Goal: Task Accomplishment & Management: Manage account settings

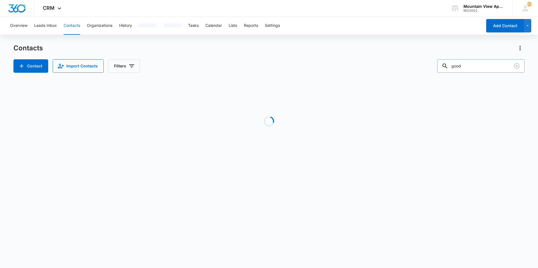
click at [469, 62] on input "good" at bounding box center [480, 65] width 87 height 13
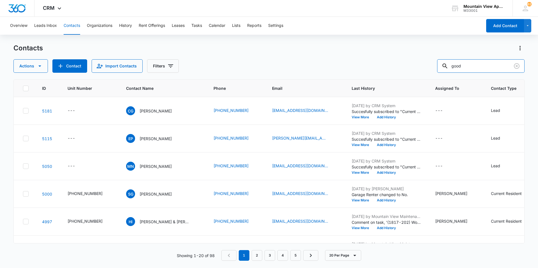
drag, startPoint x: 469, startPoint y: 68, endPoint x: 414, endPoint y: 67, distance: 54.4
click at [414, 67] on div "Actions Contact Import Contacts Filters good" at bounding box center [268, 65] width 511 height 13
click at [507, 25] on button "Add Contact" at bounding box center [505, 25] width 38 height 13
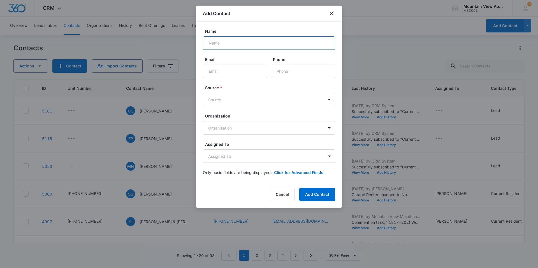
click at [250, 39] on input "Name" at bounding box center [269, 42] width 132 height 13
type input "[PERSON_NAME] [PERSON_NAME] & [PERSON_NAME] ([PERSON_NAME]) Holds"
click at [236, 66] on input "Email" at bounding box center [235, 71] width 64 height 13
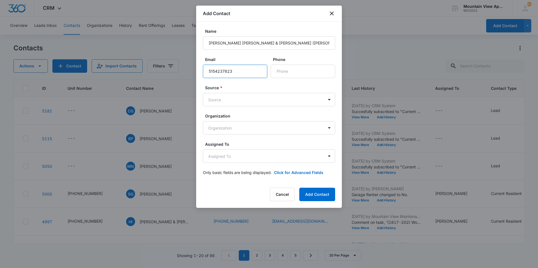
drag, startPoint x: 248, startPoint y: 73, endPoint x: 148, endPoint y: 62, distance: 100.3
click at [148, 62] on body "CRM Apps Reputation Websites Forms CRM Email Social Content Ads Intelligence Fi…" at bounding box center [269, 134] width 538 height 268
type input "5154237823"
click at [297, 73] on input "Phone" at bounding box center [303, 71] width 64 height 13
paste input "[PHONE_NUMBER]"
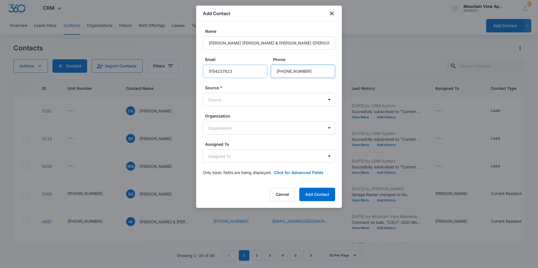
type input "[PHONE_NUMBER]"
drag, startPoint x: 242, startPoint y: 71, endPoint x: 21, endPoint y: 73, distance: 220.5
click at [106, 67] on body "CRM Apps Reputation Websites Forms CRM Email Social Content Ads Intelligence Fi…" at bounding box center [269, 134] width 538 height 268
type input "[EMAIL_ADDRESS][DOMAIN_NAME]"
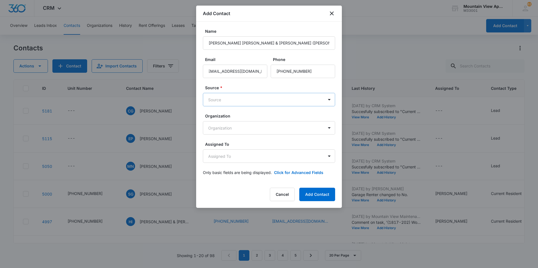
click at [232, 97] on body "CRM Apps Reputation Websites Forms CRM Email Social Content Ads Intelligence Fi…" at bounding box center [269, 134] width 538 height 268
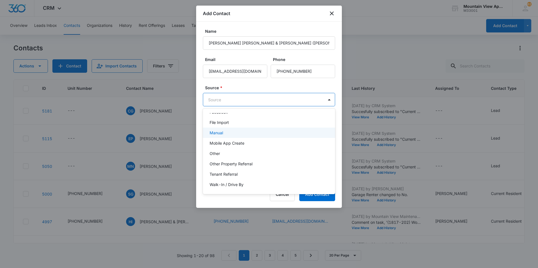
scroll to position [40, 0]
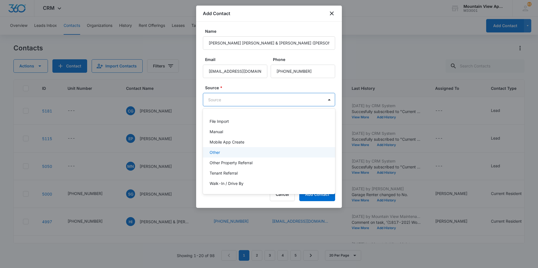
drag, startPoint x: 222, startPoint y: 154, endPoint x: 231, endPoint y: 159, distance: 9.8
click at [222, 154] on div "Other" at bounding box center [269, 153] width 118 height 6
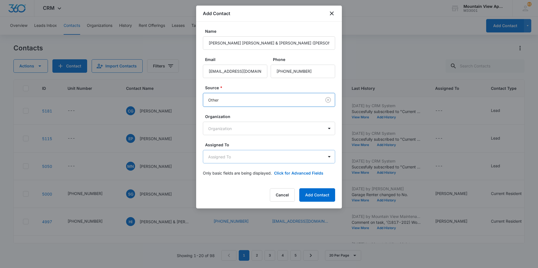
click at [247, 157] on body "CRM Apps Reputation Websites Forms CRM Email Social Content Ads Intelligence Fi…" at bounding box center [269, 134] width 538 height 268
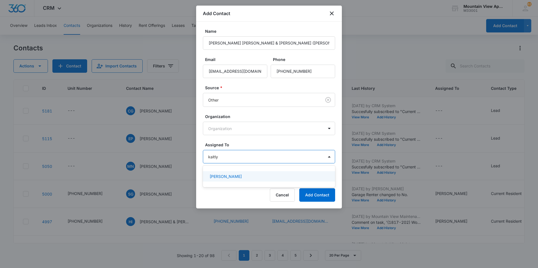
type input "[PERSON_NAME]"
click at [256, 178] on div "[PERSON_NAME]" at bounding box center [269, 177] width 118 height 6
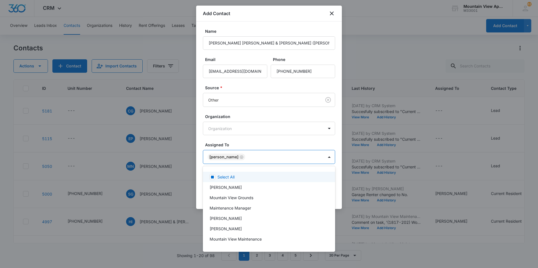
click at [254, 143] on div at bounding box center [269, 134] width 538 height 268
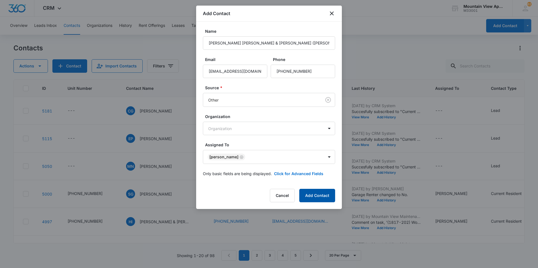
click at [324, 198] on button "Add Contact" at bounding box center [317, 195] width 36 height 13
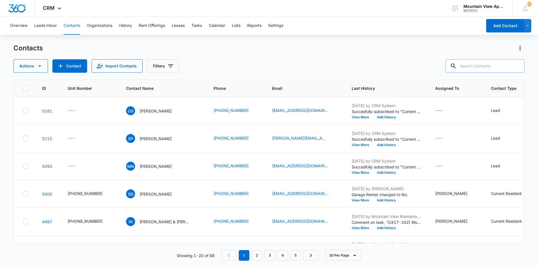
click at [485, 63] on input "text" at bounding box center [484, 65] width 79 height 13
type input "holds"
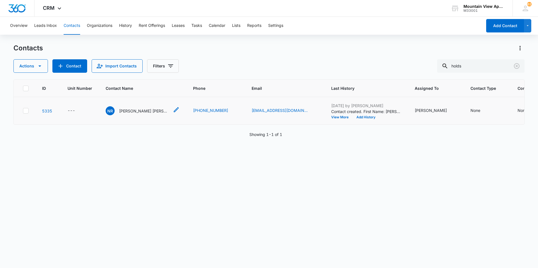
click at [131, 112] on p "[PERSON_NAME] [PERSON_NAME] & [PERSON_NAME] ([PERSON_NAME]) Holds" at bounding box center [144, 111] width 50 height 6
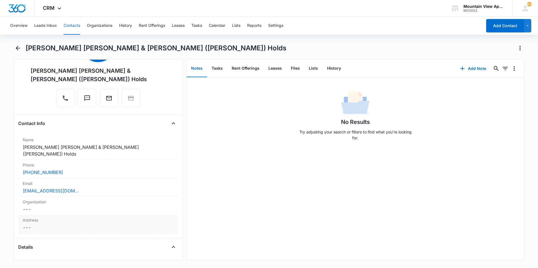
scroll to position [112, 0]
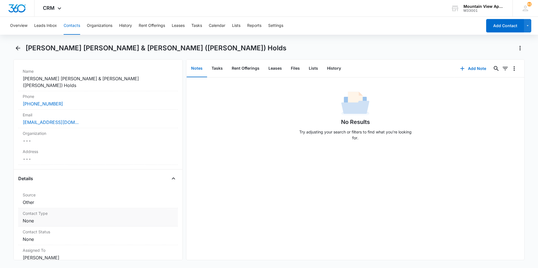
click at [32, 218] on dd "Cancel Save Changes None" at bounding box center [98, 221] width 151 height 7
click at [57, 222] on div at bounding box center [91, 226] width 129 height 8
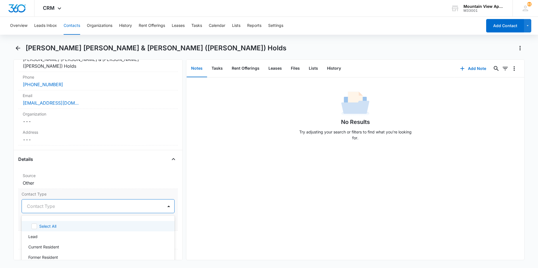
scroll to position [140, 0]
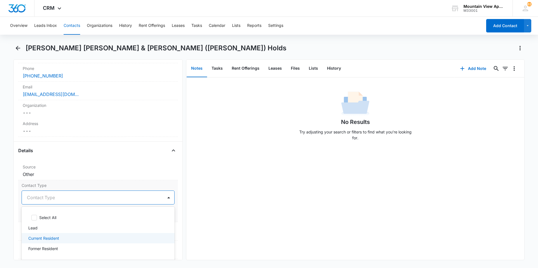
click at [58, 236] on p "Current Resident" at bounding box center [43, 239] width 31 height 6
click at [217, 199] on div "No Results Try adjusting your search or filters to find what you’re looking for." at bounding box center [355, 169] width 338 height 183
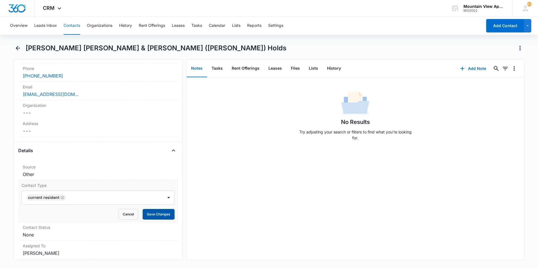
click at [153, 209] on button "Save Changes" at bounding box center [159, 214] width 32 height 11
click at [33, 232] on dd "Cancel Save Changes None" at bounding box center [98, 235] width 151 height 7
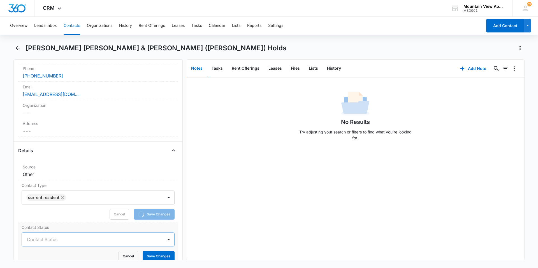
click at [52, 236] on div at bounding box center [91, 240] width 129 height 8
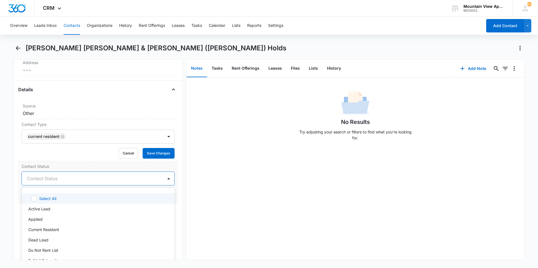
scroll to position [224, 0]
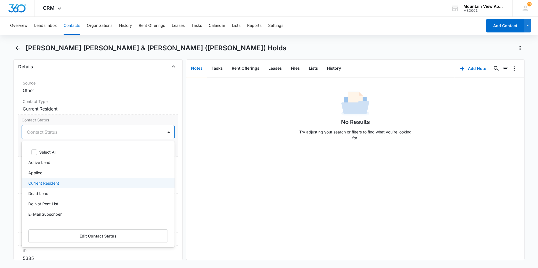
click at [55, 180] on p "Current Resident" at bounding box center [43, 183] width 31 height 6
click at [61, 212] on p "E-Mail Subscriber" at bounding box center [44, 215] width 33 height 6
click at [282, 161] on div "No Results Try adjusting your search or filters to find what you’re looking for." at bounding box center [355, 169] width 338 height 183
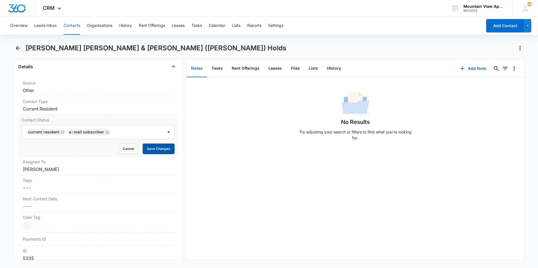
click at [164, 144] on button "Save Changes" at bounding box center [159, 149] width 32 height 11
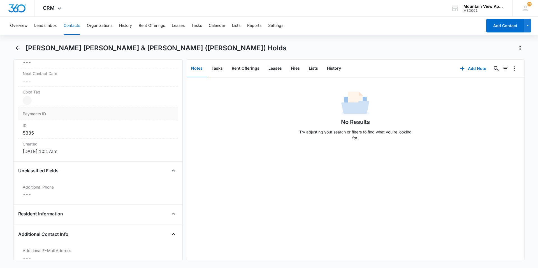
scroll to position [364, 0]
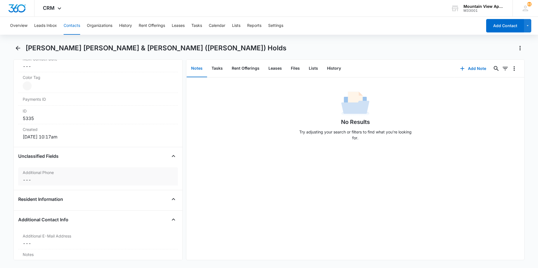
click at [25, 177] on dd "Cancel Save Changes ---" at bounding box center [98, 180] width 151 height 7
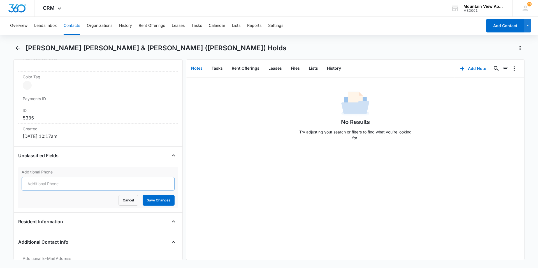
scroll to position [341, 0]
click at [50, 178] on input "Additional Phone" at bounding box center [98, 184] width 153 height 13
type input "[PHONE_NUMBER]"
click at [156, 196] on button "Save Changes" at bounding box center [159, 201] width 32 height 11
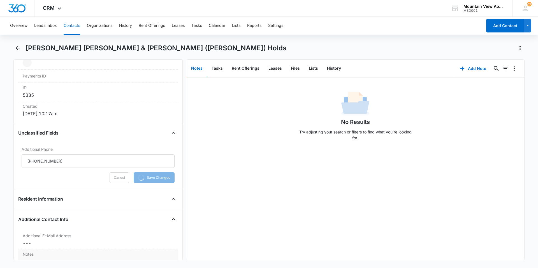
scroll to position [425, 0]
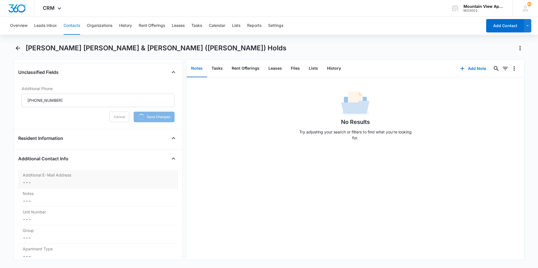
click at [22, 170] on div "Additional E-Mail Address Cancel Save Changes ---" at bounding box center [98, 179] width 160 height 18
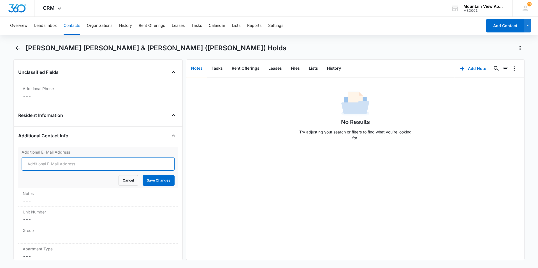
click at [46, 157] on input "Additional E-Mail Address" at bounding box center [98, 163] width 153 height 13
type input "[EMAIL_ADDRESS][DOMAIN_NAME]"
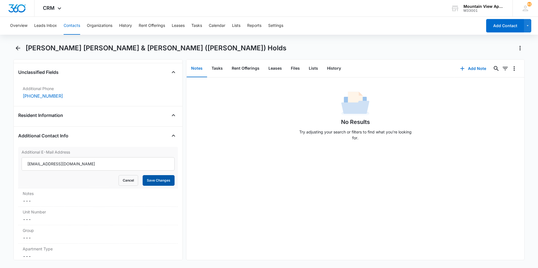
click at [162, 175] on button "Save Changes" at bounding box center [159, 180] width 32 height 11
click at [29, 216] on dd "Cancel Save Changes ---" at bounding box center [98, 219] width 151 height 7
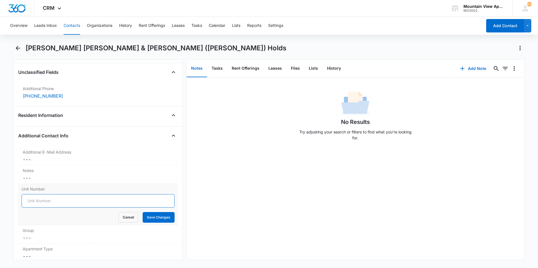
click at [41, 194] on input "Unit Number" at bounding box center [98, 200] width 153 height 13
type input "[PHONE_NUMBER]"
click at [157, 212] on button "Save Changes" at bounding box center [159, 217] width 32 height 11
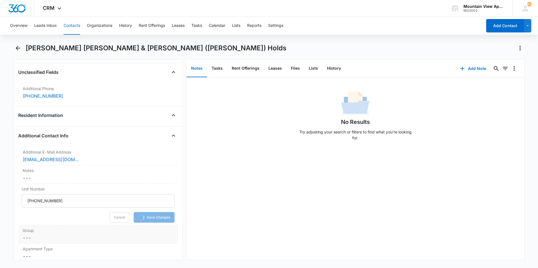
click at [29, 235] on dd "Cancel Save Changes ---" at bounding box center [98, 238] width 151 height 7
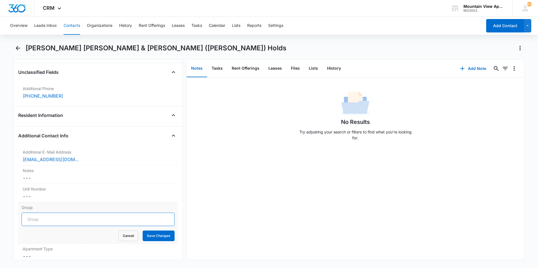
click at [46, 213] on input "Group" at bounding box center [98, 219] width 153 height 13
type input "1813"
click at [164, 231] on button "Save Changes" at bounding box center [159, 236] width 32 height 11
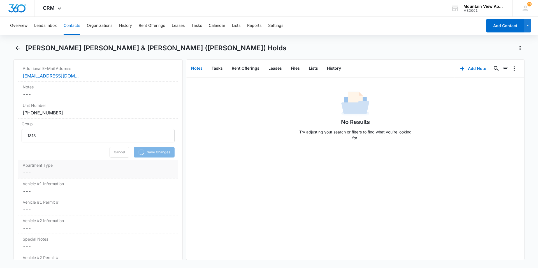
scroll to position [509, 0]
click at [24, 169] on dd "Cancel Save Changes ---" at bounding box center [98, 172] width 151 height 7
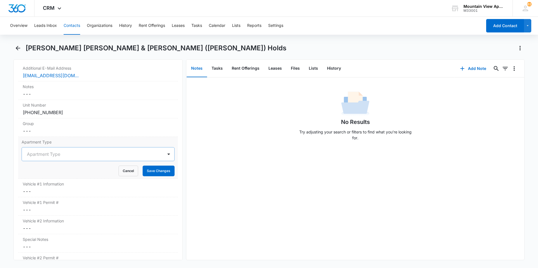
click at [38, 148] on div "Apartment Type" at bounding box center [92, 154] width 141 height 13
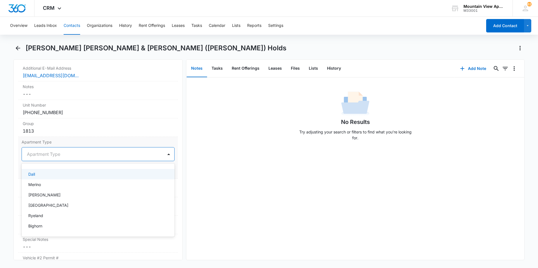
click at [45, 171] on div "Dall" at bounding box center [97, 174] width 138 height 6
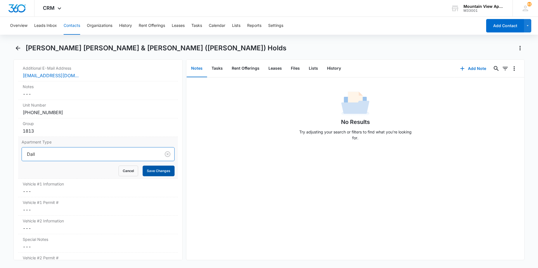
click at [152, 162] on div "Apartment Type option Dall, selected. Dall Cancel Save Changes" at bounding box center [98, 158] width 160 height 42
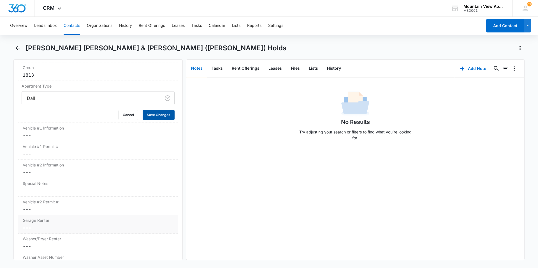
scroll to position [621, 0]
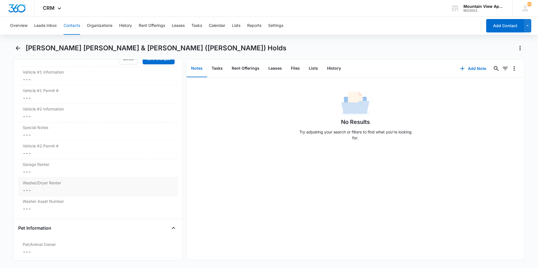
click at [28, 187] on dd "Cancel Save Changes ---" at bounding box center [98, 190] width 151 height 7
click at [29, 192] on icon at bounding box center [28, 194] width 5 height 5
click at [25, 193] on input "Yes" at bounding box center [24, 195] width 4 height 4
checkbox input "true"
click at [164, 215] on button "Save Changes" at bounding box center [159, 220] width 32 height 11
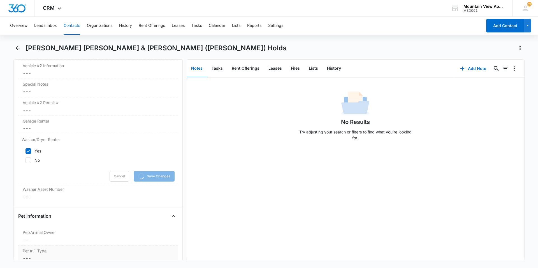
scroll to position [705, 0]
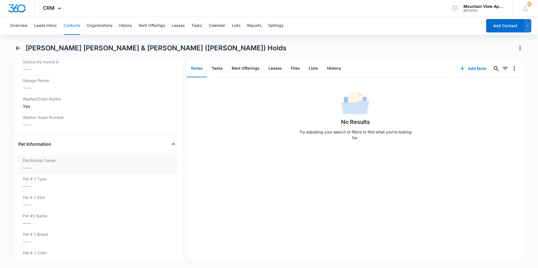
click at [26, 157] on div "Pet/Animal Owner Cancel Save Changes ---" at bounding box center [98, 164] width 160 height 18
click at [29, 179] on icon at bounding box center [28, 181] width 5 height 5
click at [25, 180] on input "No" at bounding box center [24, 182] width 4 height 4
checkbox input "true"
click at [161, 192] on button "Save Changes" at bounding box center [159, 197] width 32 height 11
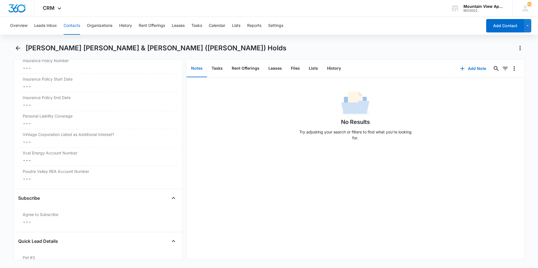
scroll to position [1327, 0]
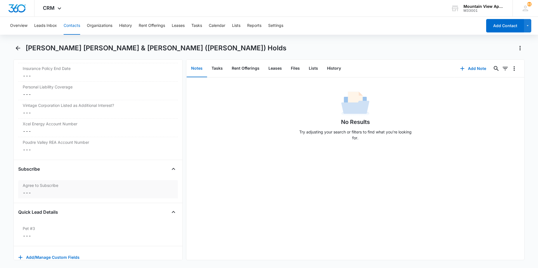
click at [34, 190] on dd "Cancel Save Changes ---" at bounding box center [98, 193] width 151 height 7
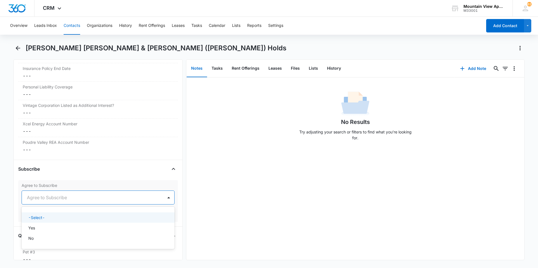
click at [38, 194] on div at bounding box center [91, 198] width 129 height 8
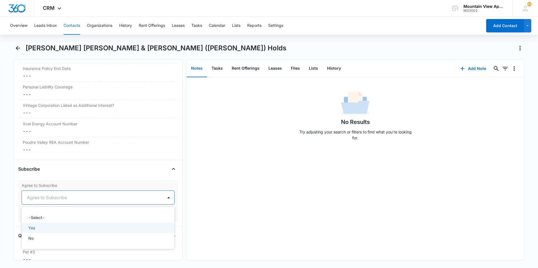
click at [48, 225] on div "Yes" at bounding box center [97, 228] width 138 height 6
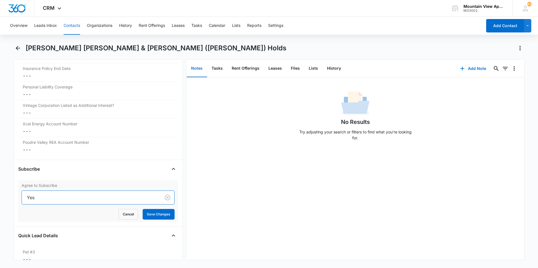
click at [214, 210] on div "No Results Try adjusting your search or filters to find what you’re looking for." at bounding box center [355, 169] width 338 height 183
click at [158, 209] on button "Save Changes" at bounding box center [159, 214] width 32 height 11
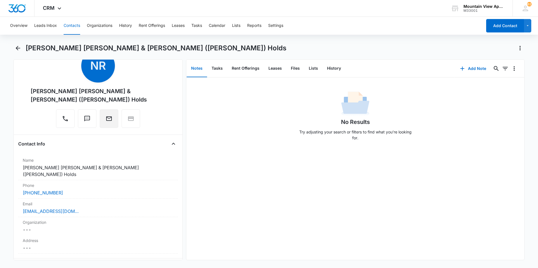
scroll to position [0, 0]
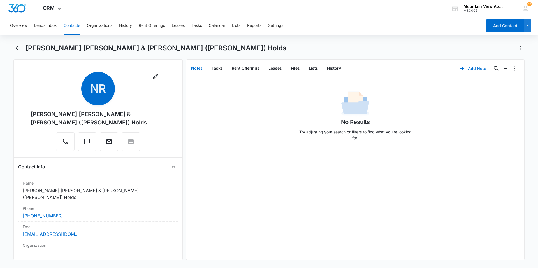
click at [73, 20] on button "Contacts" at bounding box center [72, 26] width 17 height 18
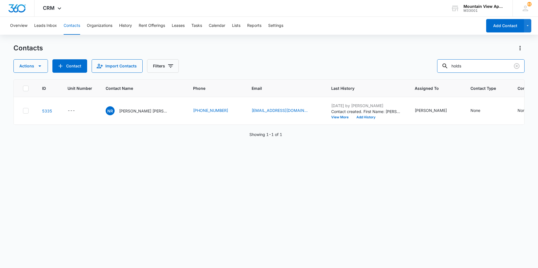
drag, startPoint x: 499, startPoint y: 66, endPoint x: 311, endPoint y: 31, distance: 191.6
click at [311, 32] on div "Overview Leads Inbox Contacts Organizations History Rent Offerings Leases Tasks…" at bounding box center [269, 142] width 538 height 251
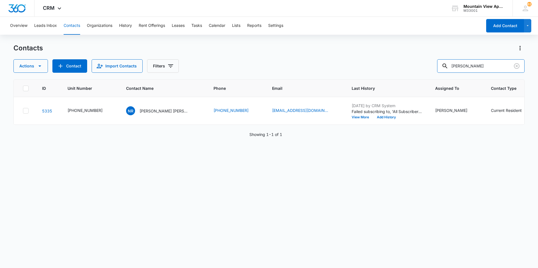
type input "[PERSON_NAME]"
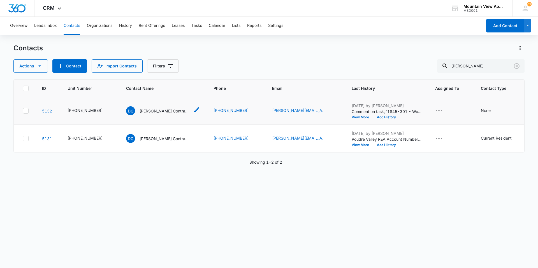
click at [164, 114] on div "[PERSON_NAME] Contracting Corporation" at bounding box center [158, 110] width 64 height 9
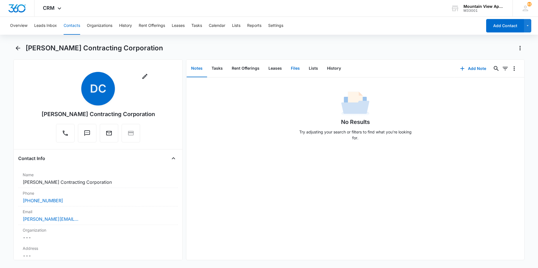
click at [299, 71] on button "Files" at bounding box center [295, 68] width 18 height 17
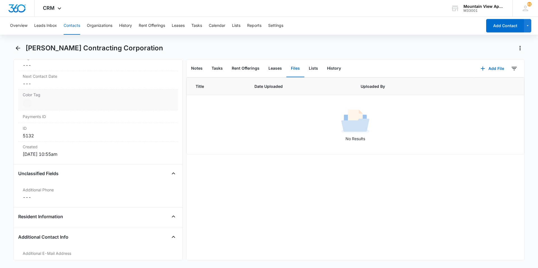
scroll to position [196, 0]
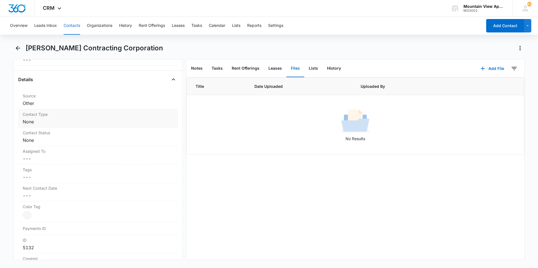
click at [31, 119] on dd "Cancel Save Changes None" at bounding box center [98, 122] width 151 height 7
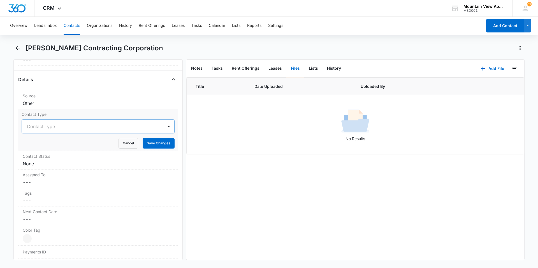
click at [67, 126] on div at bounding box center [91, 127] width 129 height 8
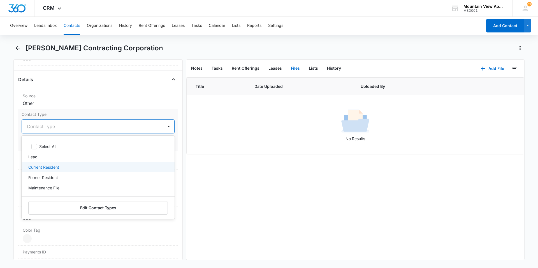
click at [62, 168] on div "Current Resident" at bounding box center [97, 167] width 138 height 6
click at [270, 184] on div "Title Date Uploaded Uploaded By No Results" at bounding box center [355, 169] width 338 height 183
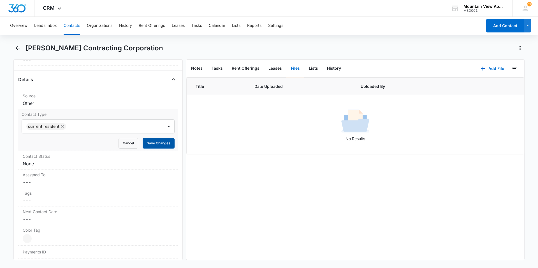
click at [159, 146] on button "Save Changes" at bounding box center [159, 143] width 32 height 11
click at [28, 165] on dd "Cancel Save Changes None" at bounding box center [98, 164] width 151 height 7
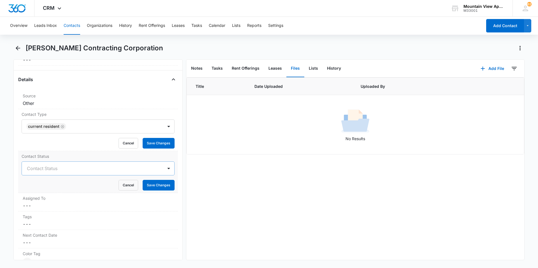
click at [66, 171] on div at bounding box center [91, 169] width 129 height 8
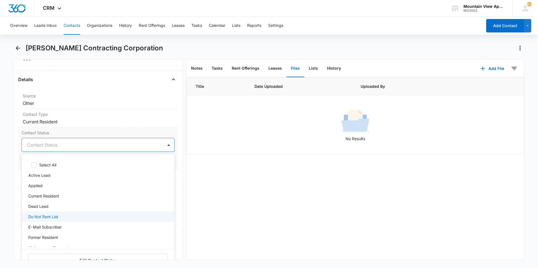
click at [71, 218] on div "Do Not Rent List" at bounding box center [97, 217] width 138 height 6
click at [71, 222] on div "Do Not Rent List" at bounding box center [98, 217] width 153 height 11
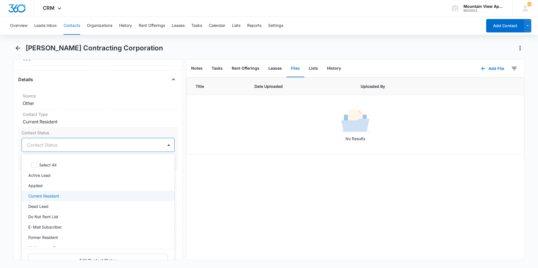
click at [50, 197] on p "Current Resident" at bounding box center [43, 196] width 31 height 6
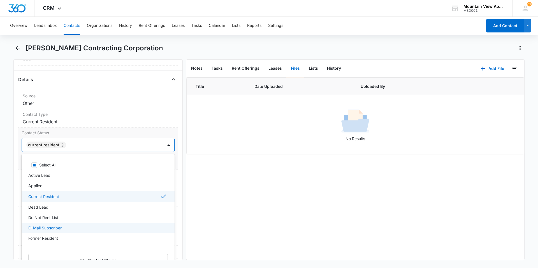
click at [60, 229] on p "E-Mail Subscriber" at bounding box center [44, 228] width 33 height 6
click at [299, 213] on div "Title Date Uploaded Uploaded By No Results" at bounding box center [355, 169] width 338 height 183
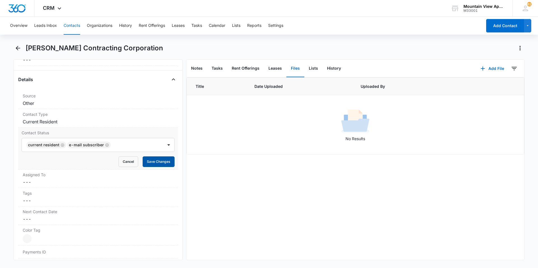
click at [149, 161] on button "Save Changes" at bounding box center [159, 162] width 32 height 11
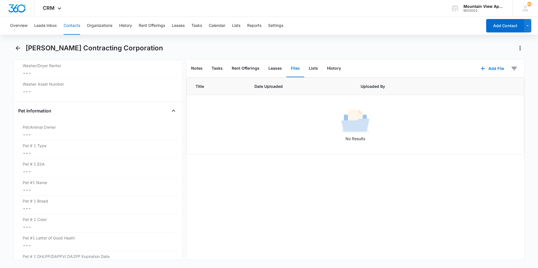
scroll to position [644, 0]
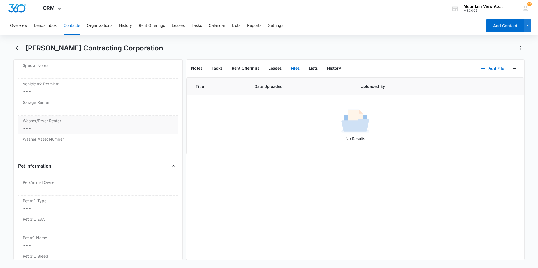
click at [29, 128] on dd "Cancel Save Changes ---" at bounding box center [98, 128] width 151 height 7
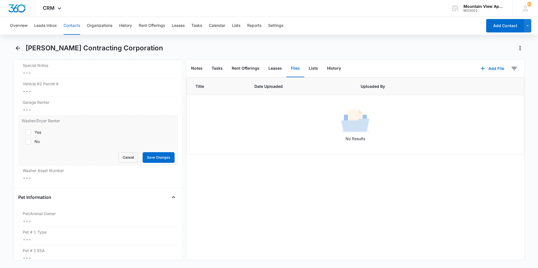
click at [29, 132] on icon at bounding box center [28, 132] width 3 height 3
click at [25, 132] on input "Yes" at bounding box center [24, 133] width 4 height 4
checkbox input "true"
click at [162, 157] on button "Save Changes" at bounding box center [159, 157] width 32 height 11
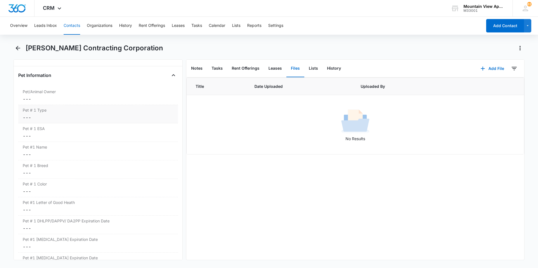
scroll to position [725, 0]
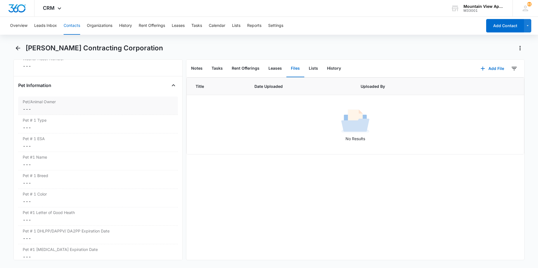
click at [21, 112] on div "Pet/Animal Owner Cancel Save Changes ---" at bounding box center [98, 106] width 160 height 18
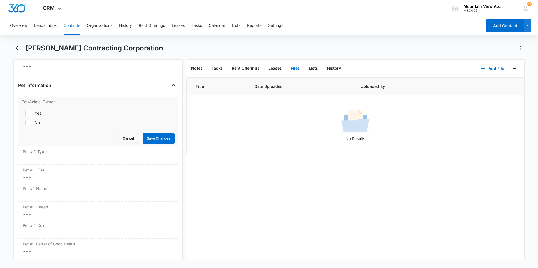
click at [28, 122] on icon at bounding box center [28, 122] width 5 height 5
click at [25, 122] on input "No" at bounding box center [24, 123] width 4 height 4
checkbox input "true"
click at [150, 143] on button "Save Changes" at bounding box center [159, 138] width 32 height 11
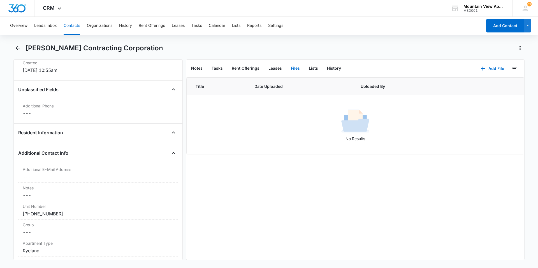
scroll to position [420, 0]
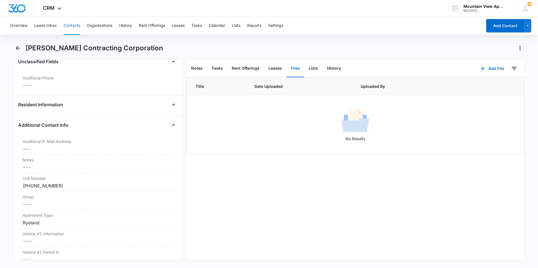
click at [80, 26] on button "Contacts" at bounding box center [72, 26] width 17 height 18
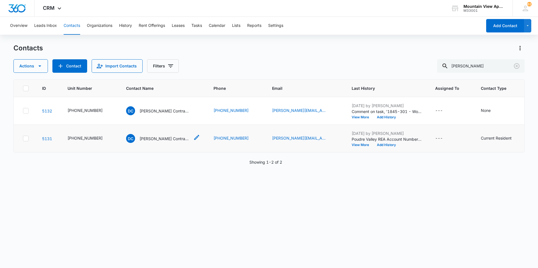
click at [152, 143] on div "[PERSON_NAME] Contracting Corporation" at bounding box center [158, 138] width 64 height 9
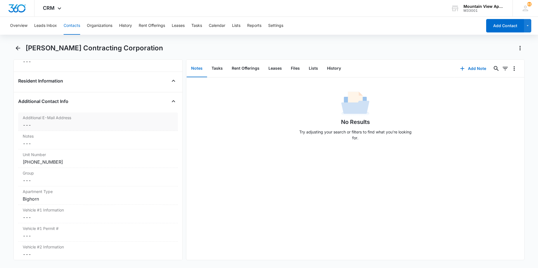
scroll to position [448, 0]
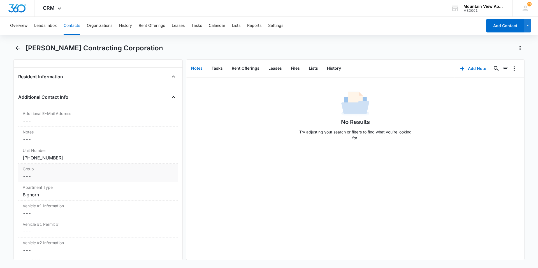
click at [36, 176] on dd "Cancel Save Changes ---" at bounding box center [98, 176] width 151 height 7
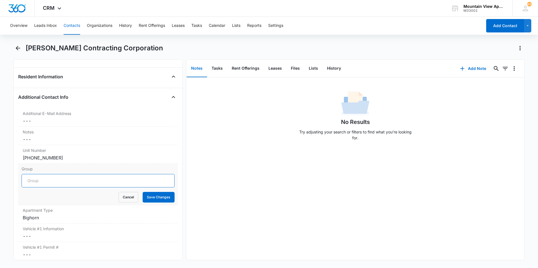
drag, startPoint x: 40, startPoint y: 180, endPoint x: 123, endPoint y: 171, distance: 84.0
click at [40, 180] on input "Group" at bounding box center [98, 180] width 153 height 13
type input "1809"
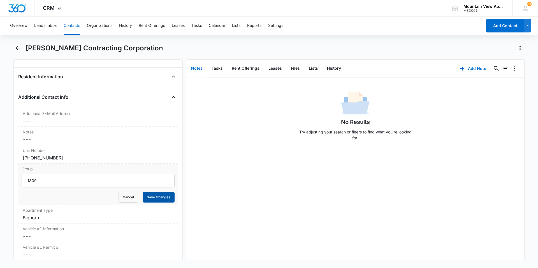
click at [159, 200] on button "Save Changes" at bounding box center [159, 197] width 32 height 11
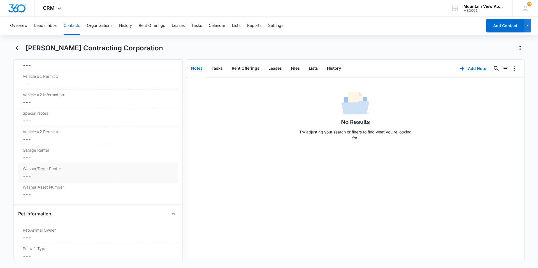
scroll to position [593, 0]
click at [31, 178] on dd "Cancel Save Changes ---" at bounding box center [98, 179] width 151 height 7
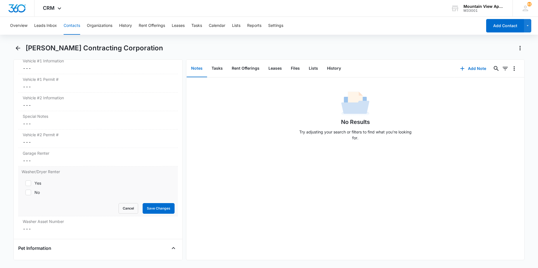
click at [31, 183] on div at bounding box center [28, 184] width 6 height 6
click at [25, 183] on input "Yes" at bounding box center [24, 184] width 4 height 4
checkbox input "true"
click at [159, 209] on button "Save Changes" at bounding box center [159, 208] width 32 height 11
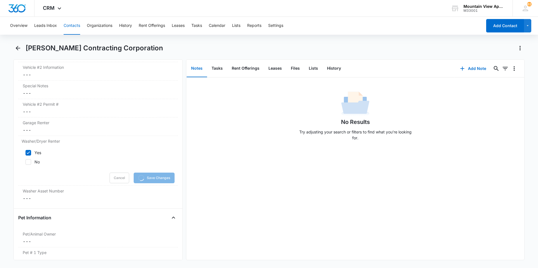
scroll to position [677, 0]
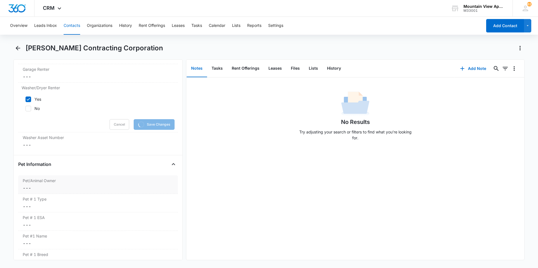
click at [25, 190] on dd "Cancel Save Changes ---" at bounding box center [98, 188] width 151 height 7
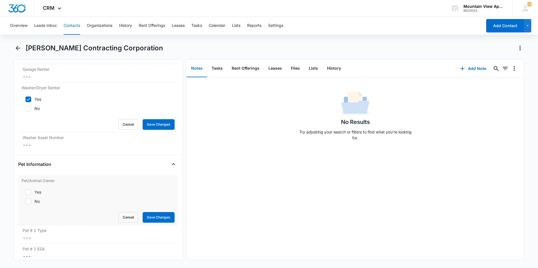
click at [31, 202] on icon at bounding box center [28, 201] width 5 height 5
click at [25, 202] on input "No" at bounding box center [24, 202] width 4 height 4
checkbox input "true"
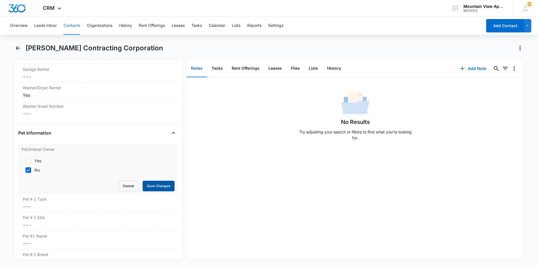
click at [156, 189] on button "Save Changes" at bounding box center [159, 186] width 32 height 11
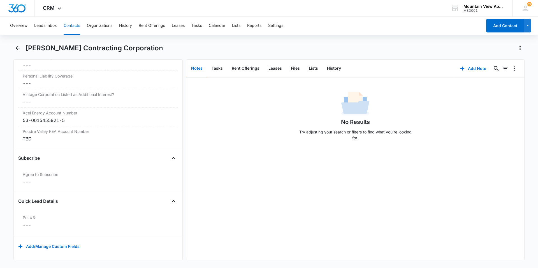
scroll to position [1304, 0]
click at [34, 136] on div "TBD" at bounding box center [98, 139] width 151 height 7
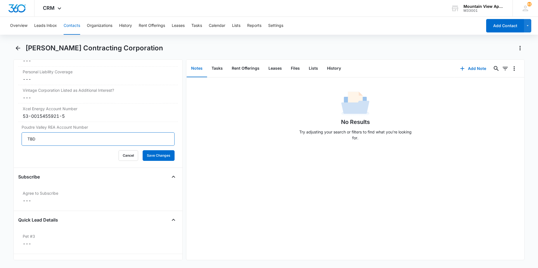
drag, startPoint x: 53, startPoint y: 138, endPoint x: 0, endPoint y: 133, distance: 52.9
click at [0, 133] on main "[PERSON_NAME] Contracting Corporation Remove [PERSON_NAME] Contracting Corporat…" at bounding box center [269, 156] width 538 height 224
type input "76454007"
click at [156, 156] on button "Save Changes" at bounding box center [159, 155] width 32 height 11
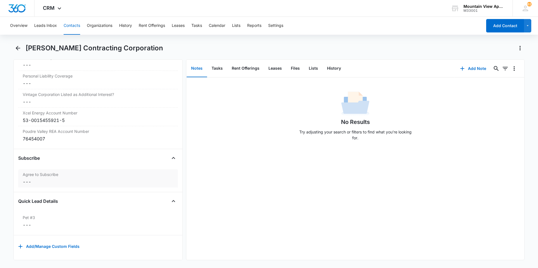
scroll to position [1164, 0]
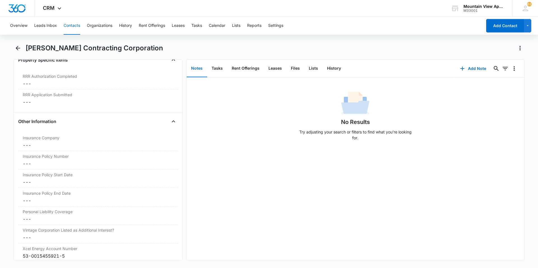
click at [77, 27] on button "Contacts" at bounding box center [72, 26] width 17 height 18
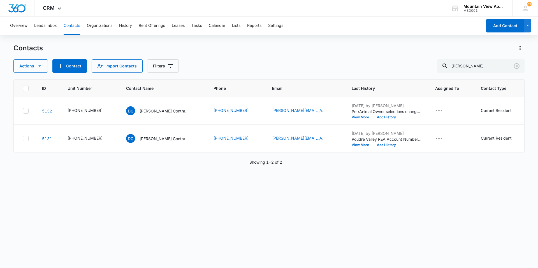
click at [160, 111] on p "[PERSON_NAME] Contracting Corporation" at bounding box center [165, 111] width 50 height 6
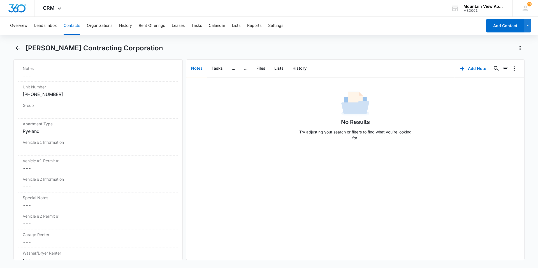
scroll to position [503, 0]
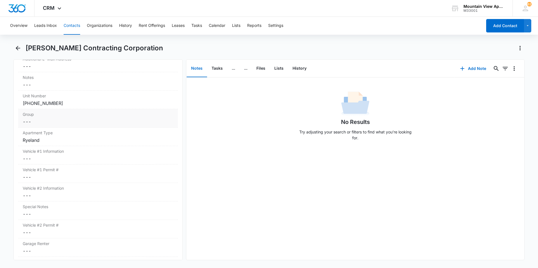
click at [29, 123] on dd "Cancel Save Changes ---" at bounding box center [98, 122] width 151 height 7
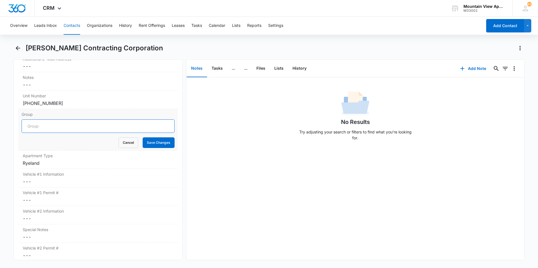
click at [43, 128] on input "Group" at bounding box center [98, 126] width 153 height 13
type input "1845"
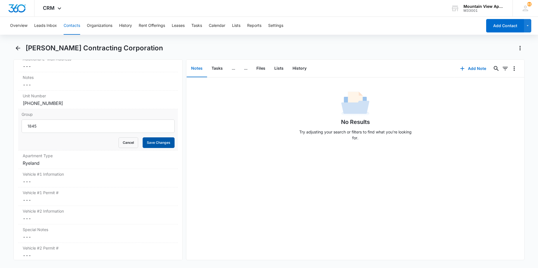
click at [153, 144] on button "Save Changes" at bounding box center [159, 143] width 32 height 11
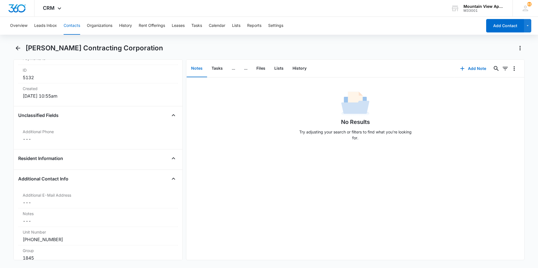
scroll to position [448, 0]
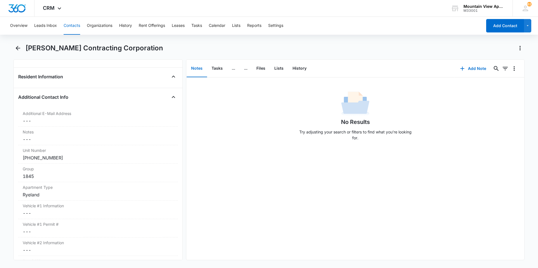
click at [73, 25] on button "Contacts" at bounding box center [72, 26] width 17 height 18
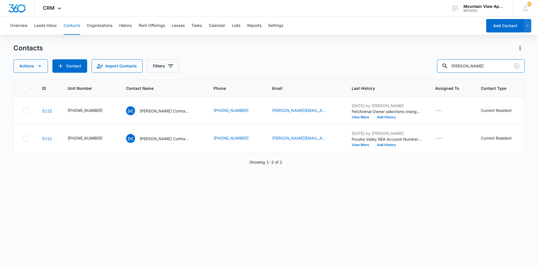
drag, startPoint x: 479, startPoint y: 64, endPoint x: 261, endPoint y: 43, distance: 219.0
click at [252, 37] on div "Overview Leads Inbox Contacts Organizations History Rent Offerings Leases Tasks…" at bounding box center [269, 142] width 538 height 251
type input "[PERSON_NAME]"
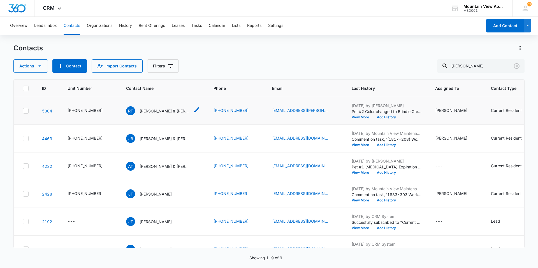
click at [165, 112] on p "[PERSON_NAME] & [PERSON_NAME]" at bounding box center [165, 111] width 50 height 6
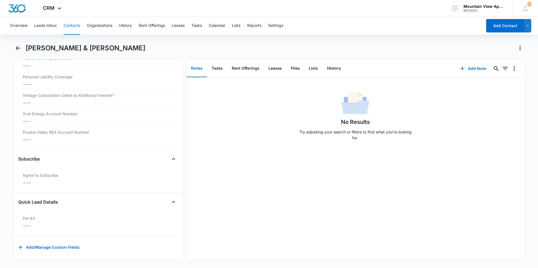
scroll to position [1304, 0]
click at [27, 117] on dd "Cancel Save Changes ---" at bounding box center [98, 120] width 151 height 7
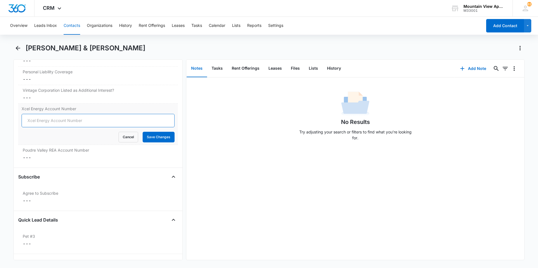
click at [37, 121] on input "Xcel Energy Account Number" at bounding box center [98, 120] width 153 height 13
type input "53-0015515699-2"
click at [151, 140] on button "Save Changes" at bounding box center [159, 137] width 32 height 11
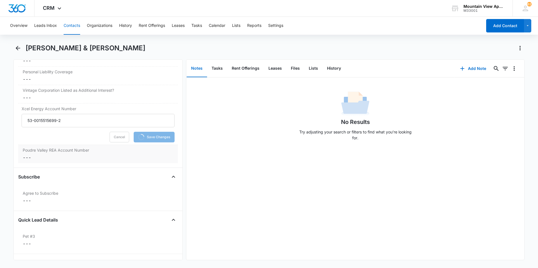
click at [32, 157] on dd "Cancel Save Changes ---" at bounding box center [98, 157] width 151 height 7
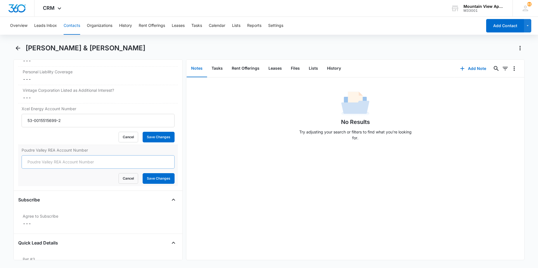
click at [47, 164] on div "Poudre Valley REA Account Number Cancel Save Changes" at bounding box center [98, 165] width 160 height 41
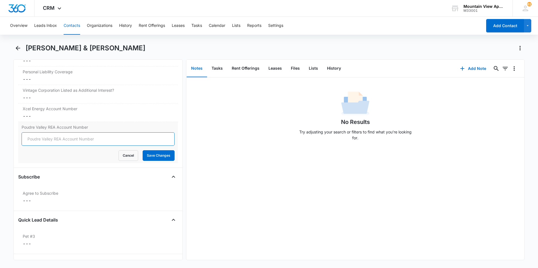
click at [44, 143] on input "Poudre Valley REA Account Number" at bounding box center [98, 139] width 153 height 13
type input "79518006"
click at [153, 157] on button "Save Changes" at bounding box center [159, 155] width 32 height 11
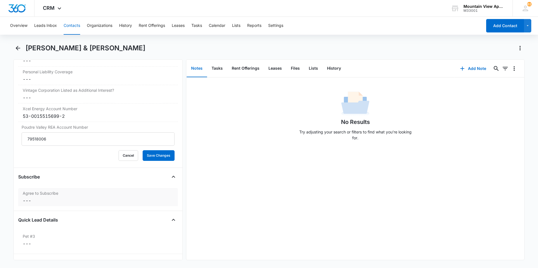
click at [28, 200] on dd "Cancel Save Changes ---" at bounding box center [98, 201] width 151 height 7
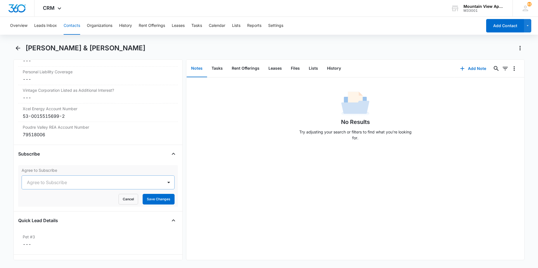
click at [37, 184] on div at bounding box center [91, 183] width 129 height 8
click at [45, 214] on div "Yes" at bounding box center [97, 213] width 138 height 6
click at [223, 199] on div "No Results Try adjusting your search or filters to find what you’re looking for." at bounding box center [355, 169] width 338 height 183
click at [156, 203] on button "Save Changes" at bounding box center [159, 199] width 32 height 11
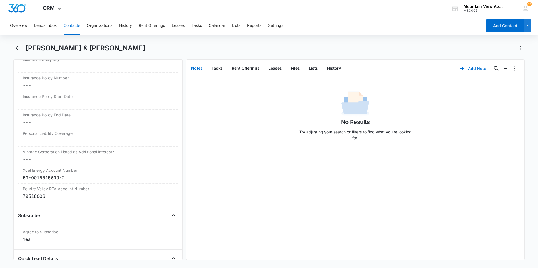
scroll to position [1135, 0]
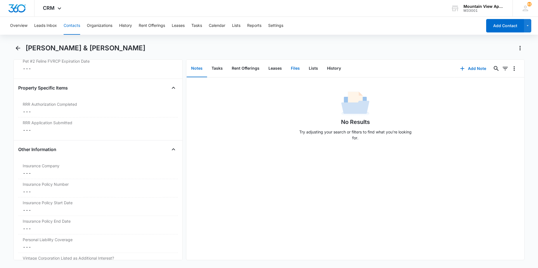
click at [297, 72] on button "Files" at bounding box center [295, 68] width 18 height 17
